Goal: Transaction & Acquisition: Purchase product/service

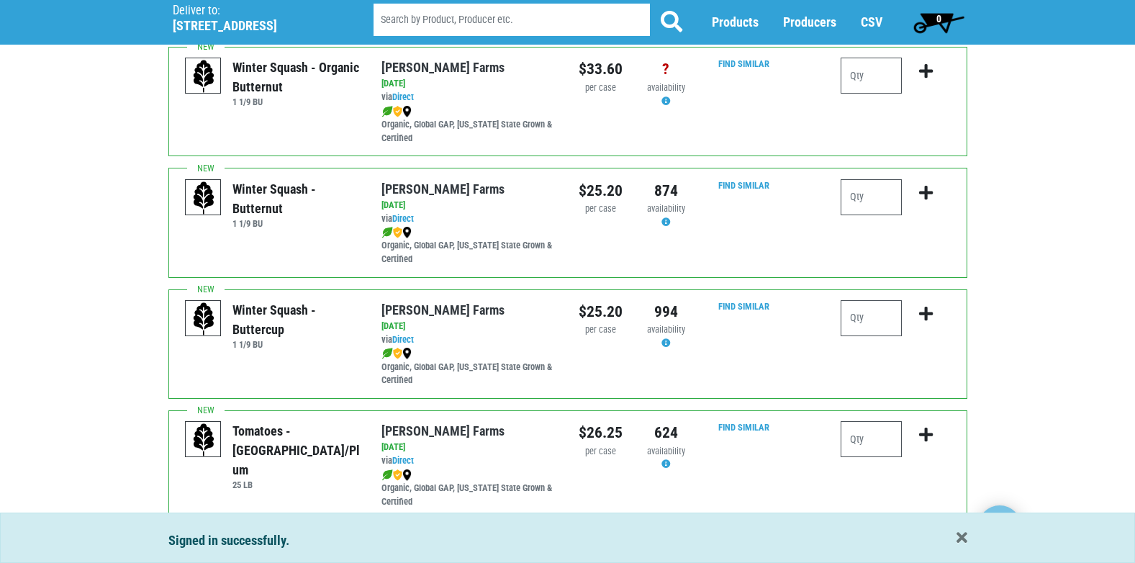
scroll to position [432, 0]
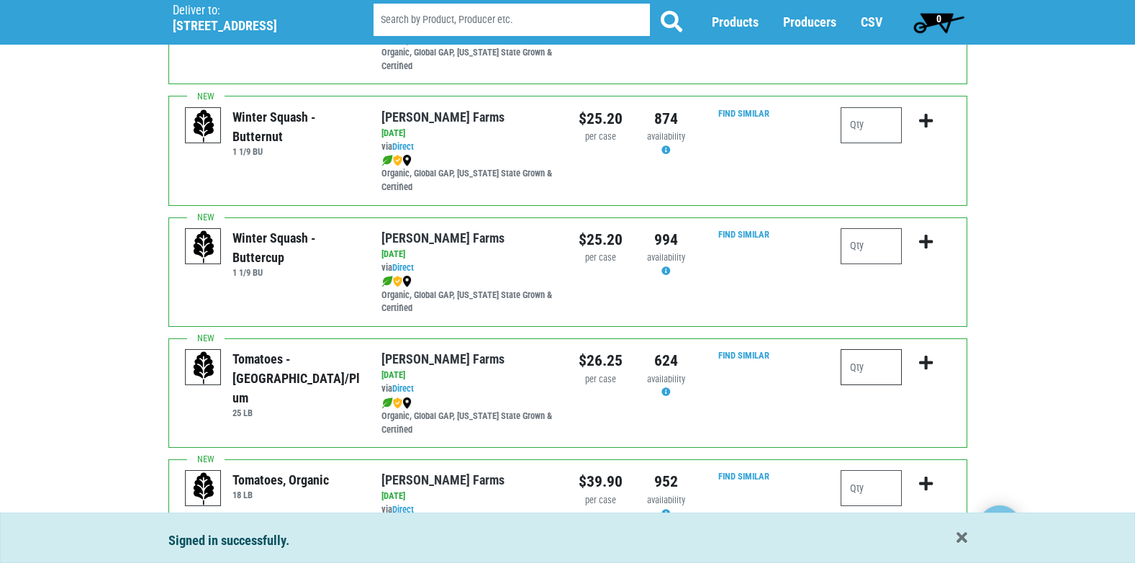
click at [888, 371] on input "number" at bounding box center [871, 367] width 61 height 36
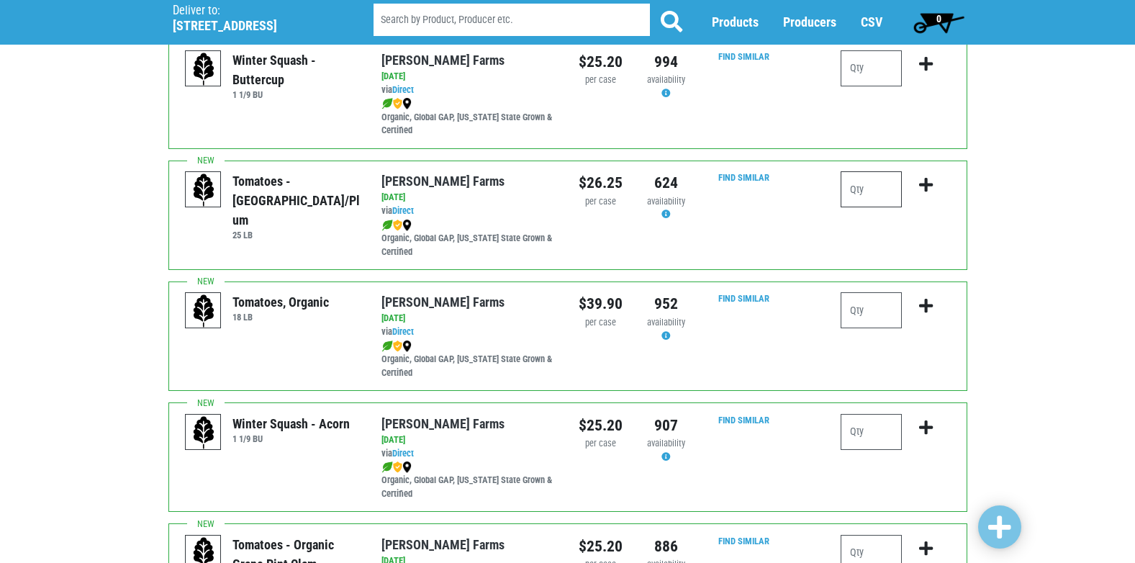
scroll to position [648, 0]
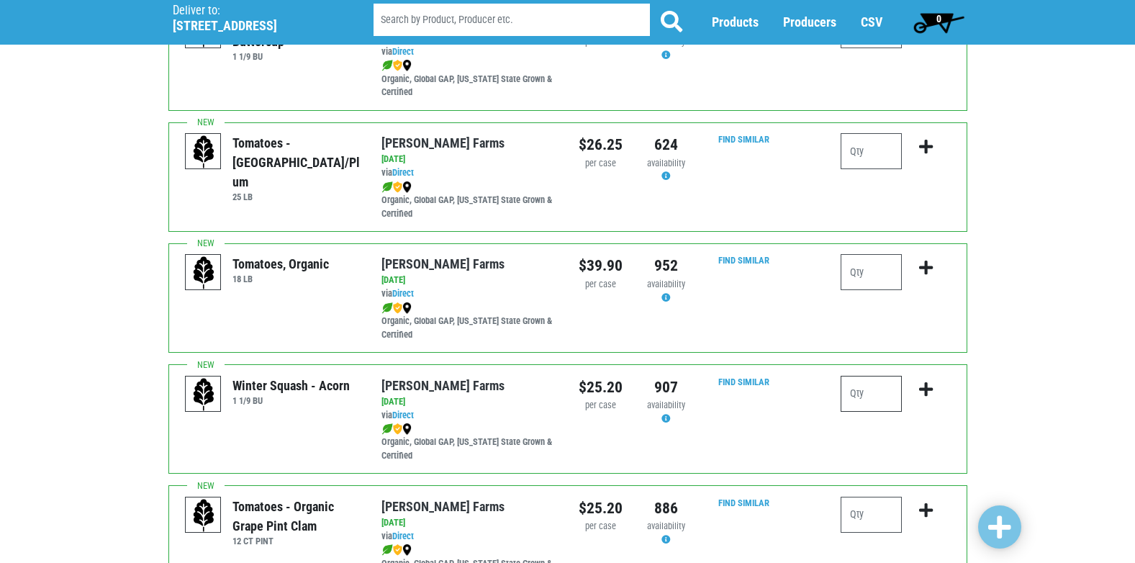
click at [852, 391] on input "number" at bounding box center [871, 394] width 61 height 36
type input "1"
click at [920, 388] on icon "submit" at bounding box center [926, 389] width 14 height 16
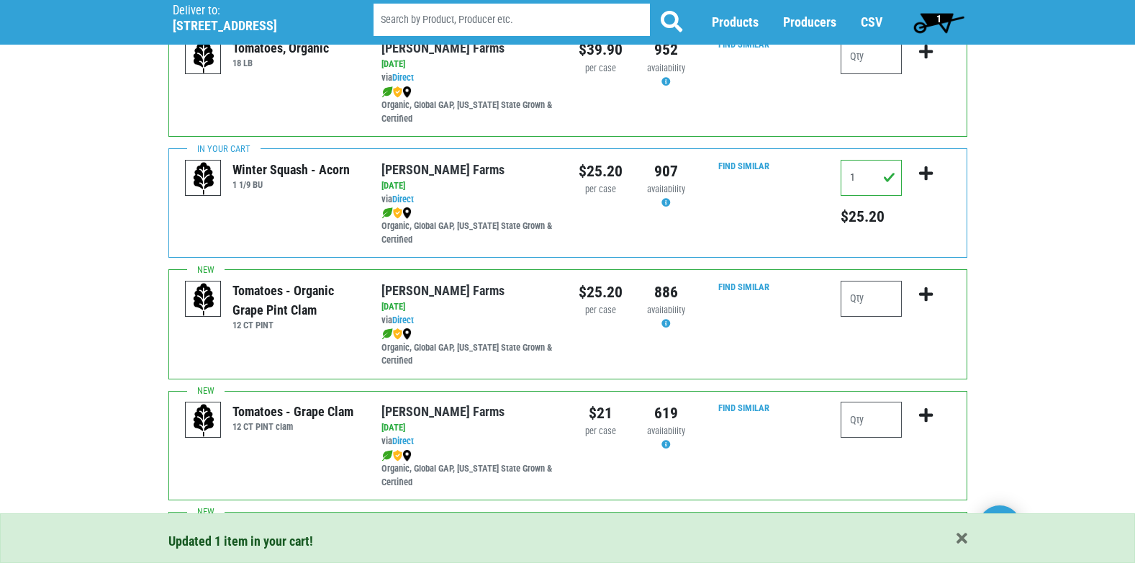
scroll to position [936, 0]
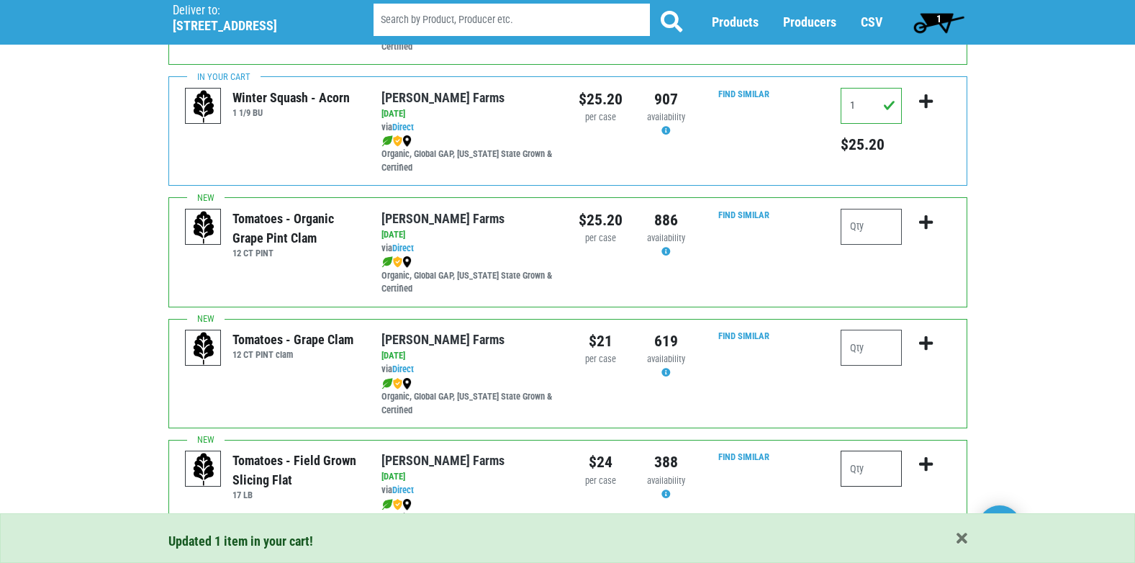
click at [876, 469] on input "number" at bounding box center [871, 469] width 61 height 36
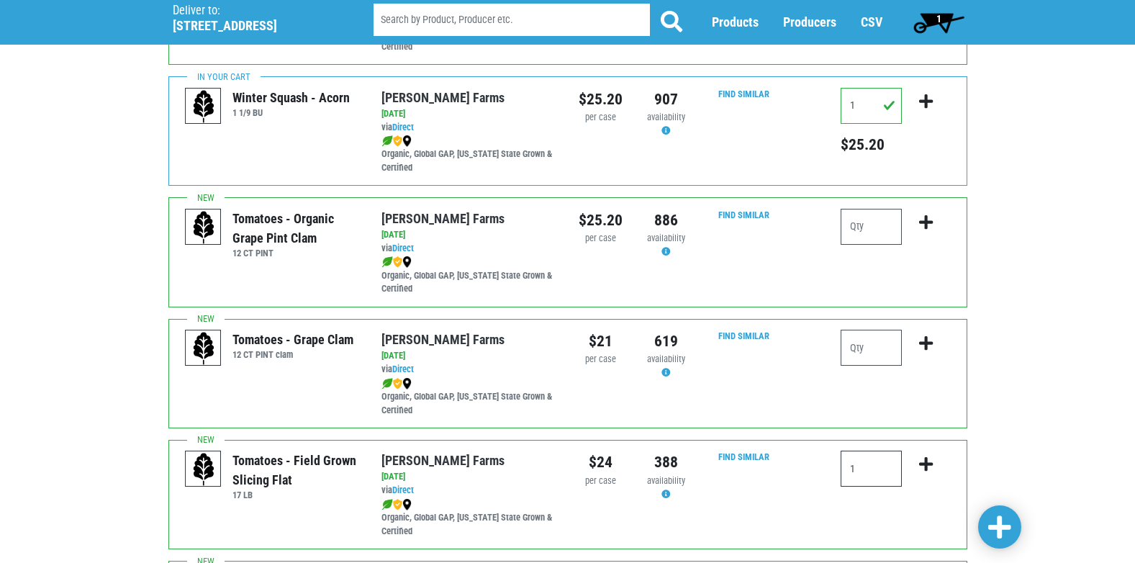
type input "1"
click at [922, 461] on icon "submit" at bounding box center [926, 464] width 14 height 16
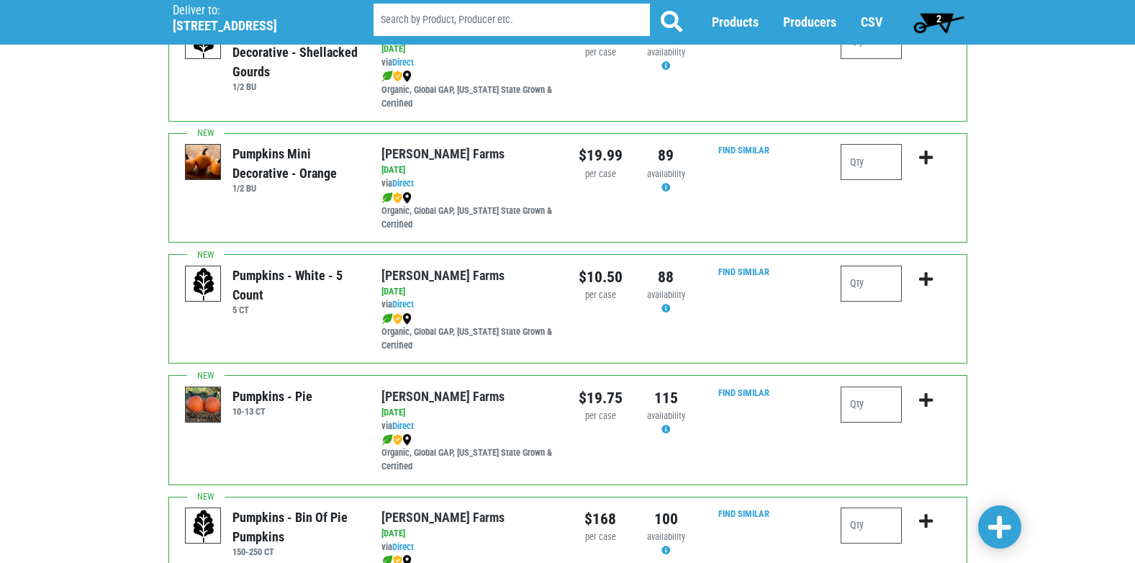
scroll to position [1727, 0]
click at [866, 407] on input "number" at bounding box center [871, 404] width 61 height 36
type input "1"
click at [926, 398] on icon "submit" at bounding box center [926, 399] width 14 height 16
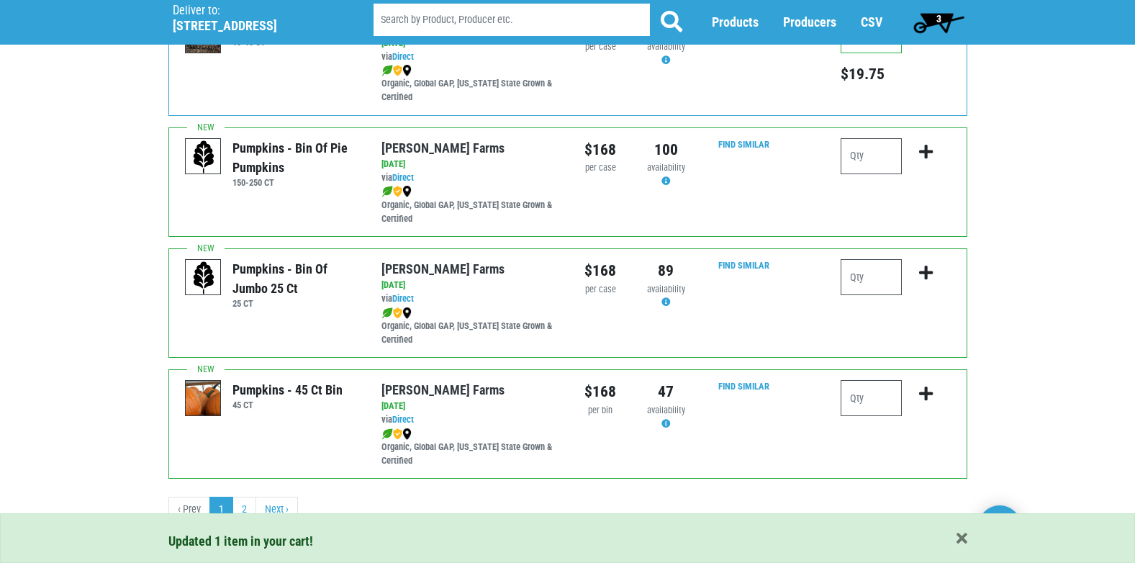
scroll to position [2103, 0]
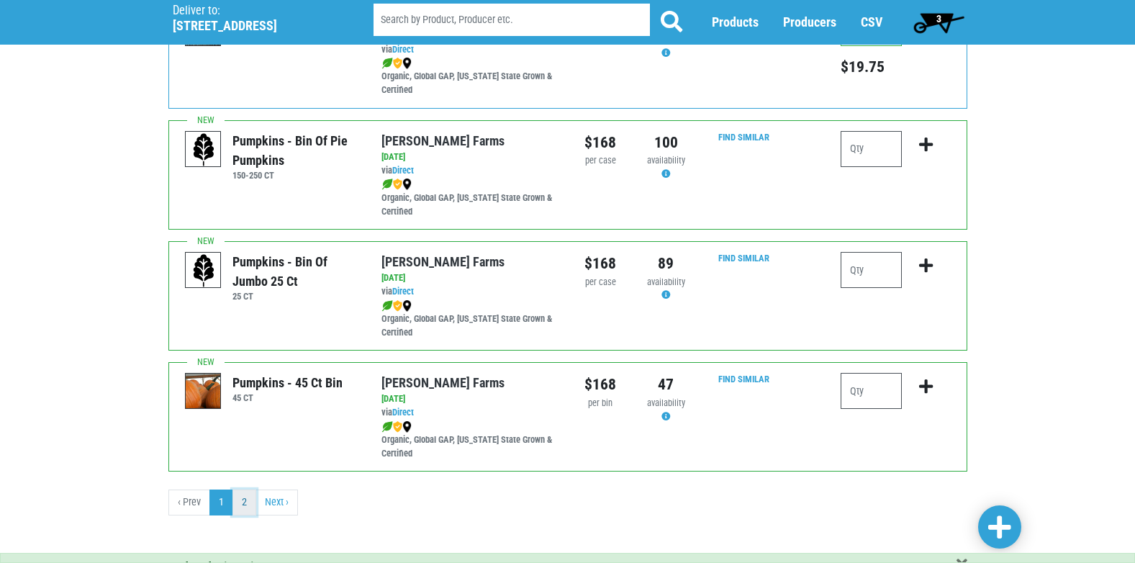
click at [245, 502] on link "2" at bounding box center [244, 502] width 24 height 26
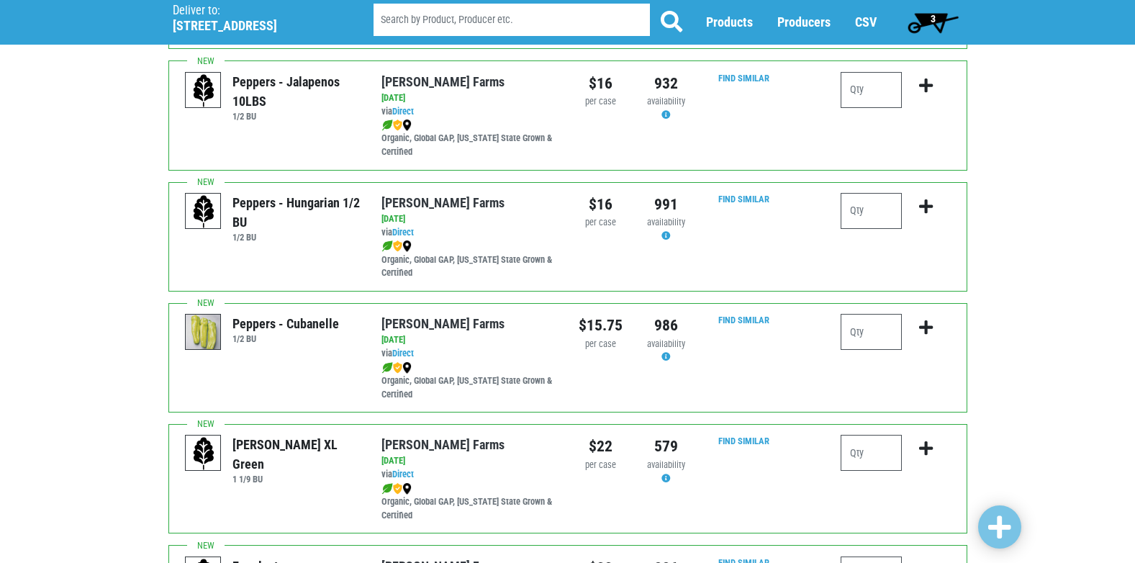
scroll to position [504, 0]
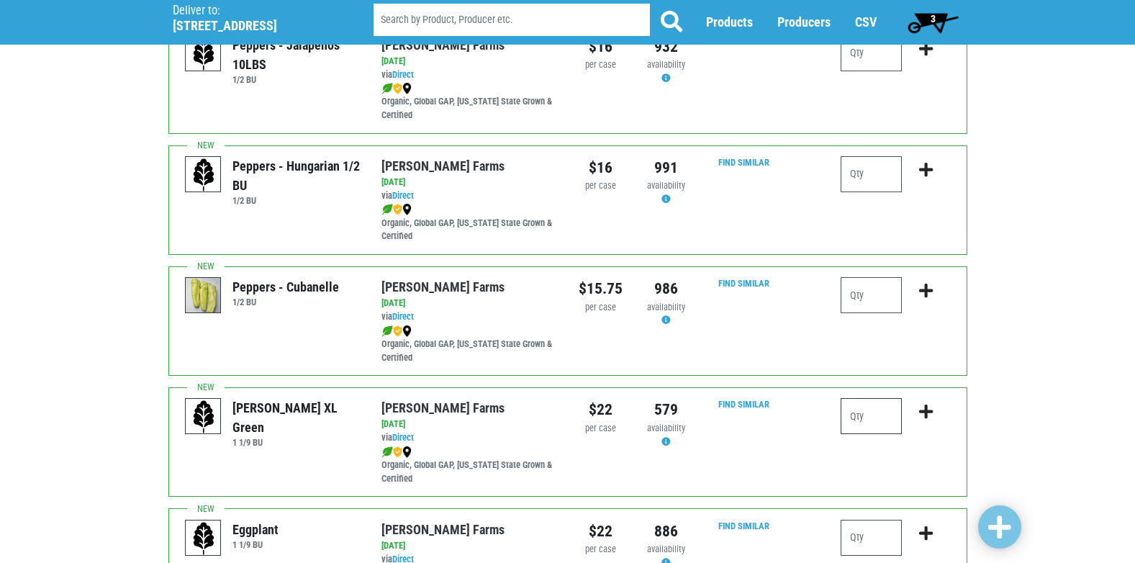
click at [874, 422] on input "number" at bounding box center [871, 416] width 61 height 36
type input "2"
click at [927, 412] on icon "submit" at bounding box center [926, 412] width 14 height 16
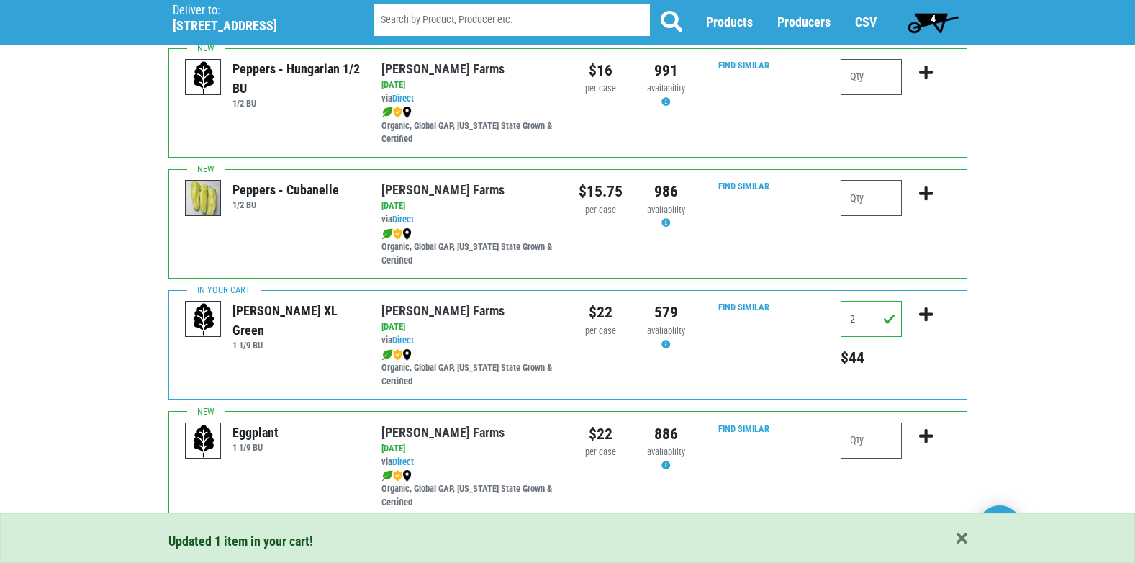
scroll to position [432, 0]
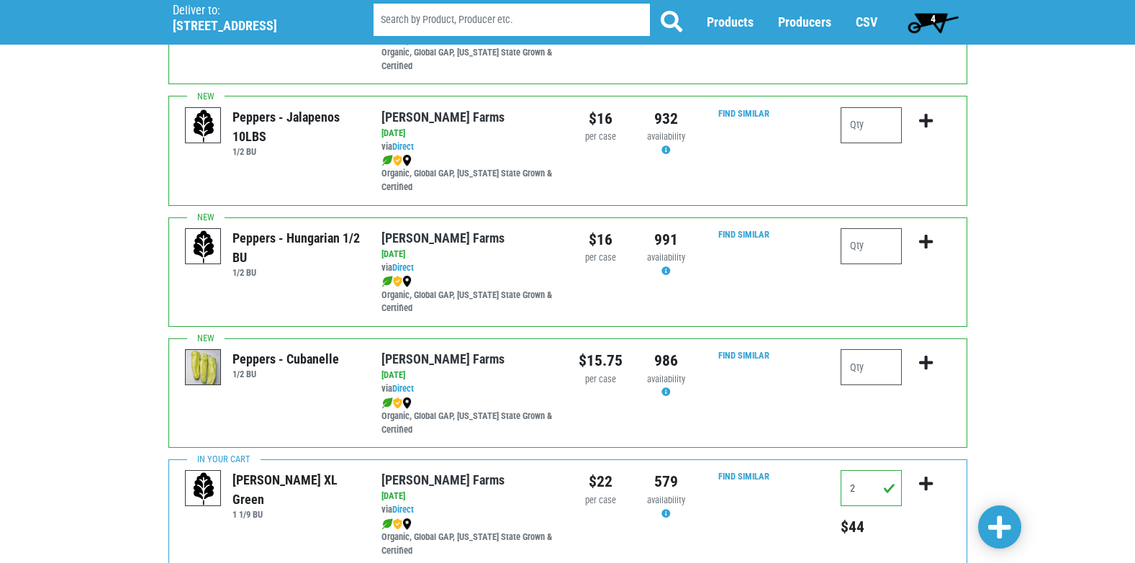
click at [933, 18] on span "4" at bounding box center [933, 19] width 5 height 12
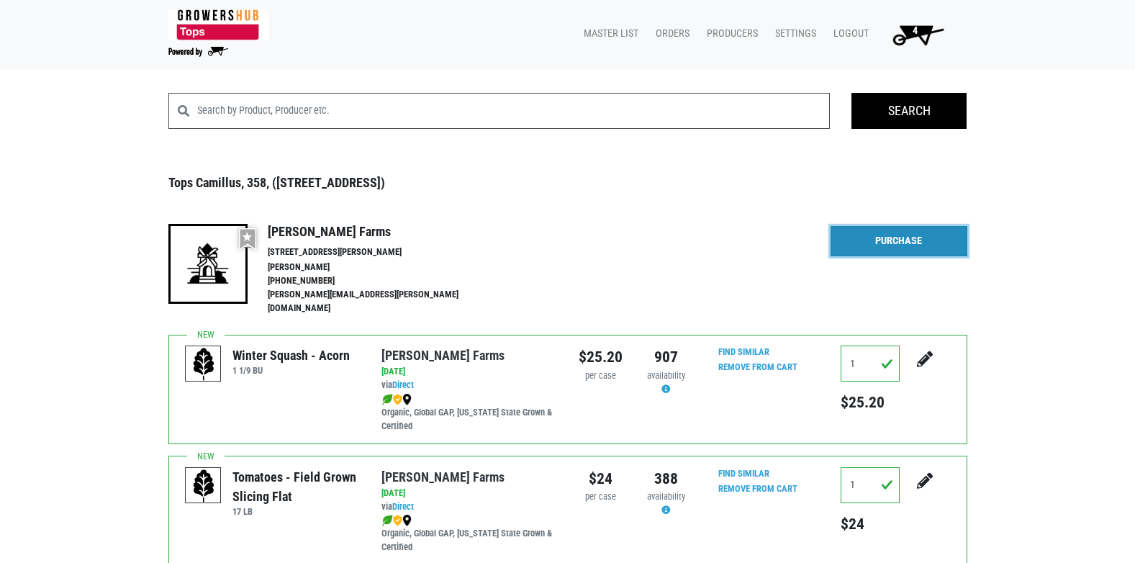
click at [901, 239] on link "Purchase" at bounding box center [898, 241] width 137 height 30
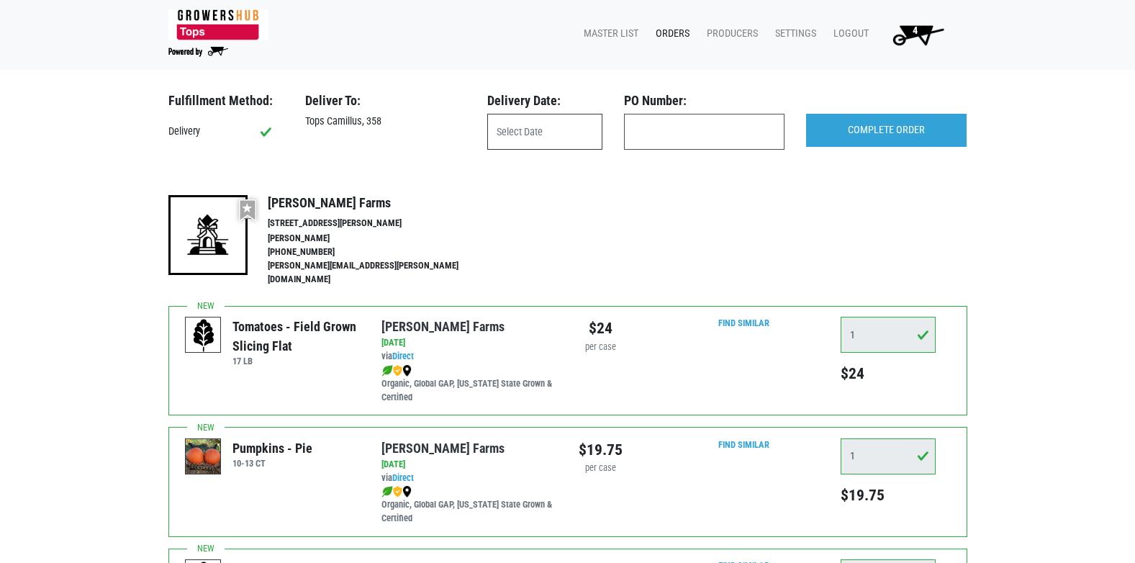
click at [525, 127] on input "text" at bounding box center [544, 132] width 115 height 36
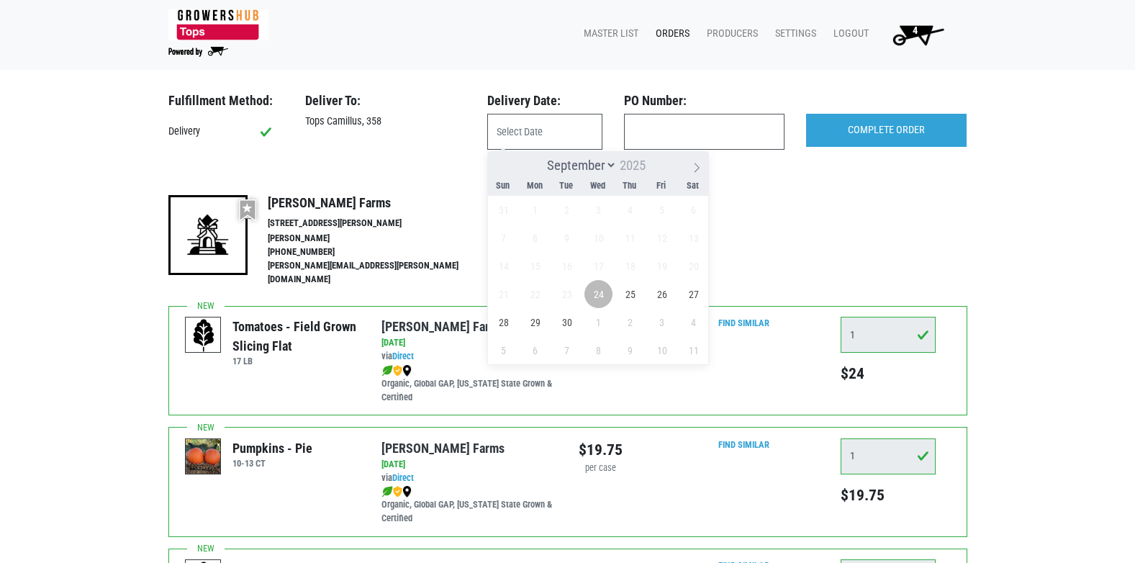
click at [601, 291] on span "24" at bounding box center [598, 294] width 28 height 28
type input "2025-09-24"
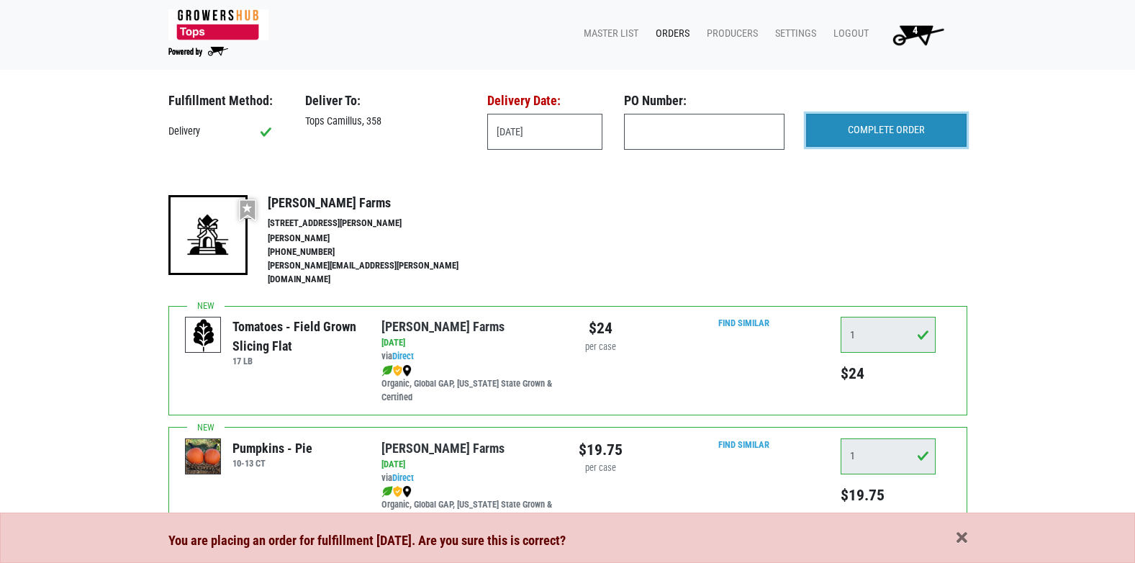
click at [905, 133] on input "COMPLETE ORDER" at bounding box center [886, 130] width 160 height 33
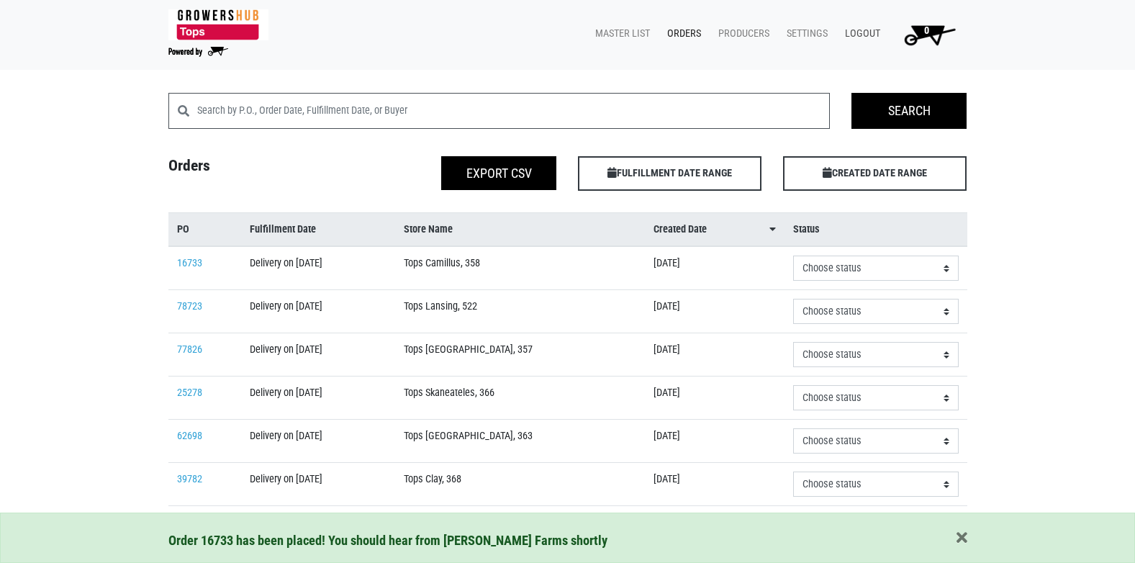
click at [863, 35] on link "Logout" at bounding box center [859, 33] width 53 height 27
